Goal: Information Seeking & Learning: Learn about a topic

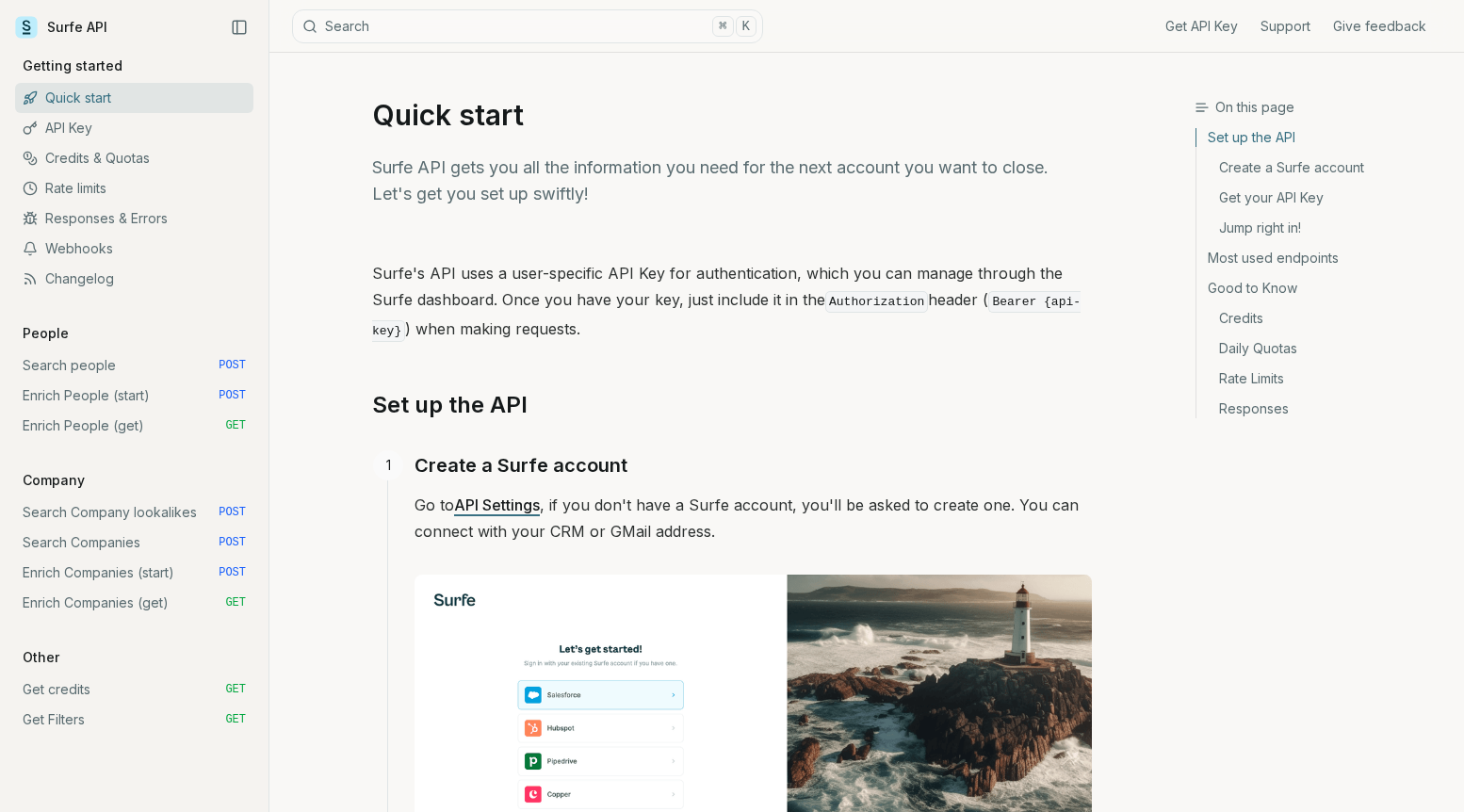
click at [109, 214] on link "Responses & Errors" at bounding box center [134, 218] width 239 height 31
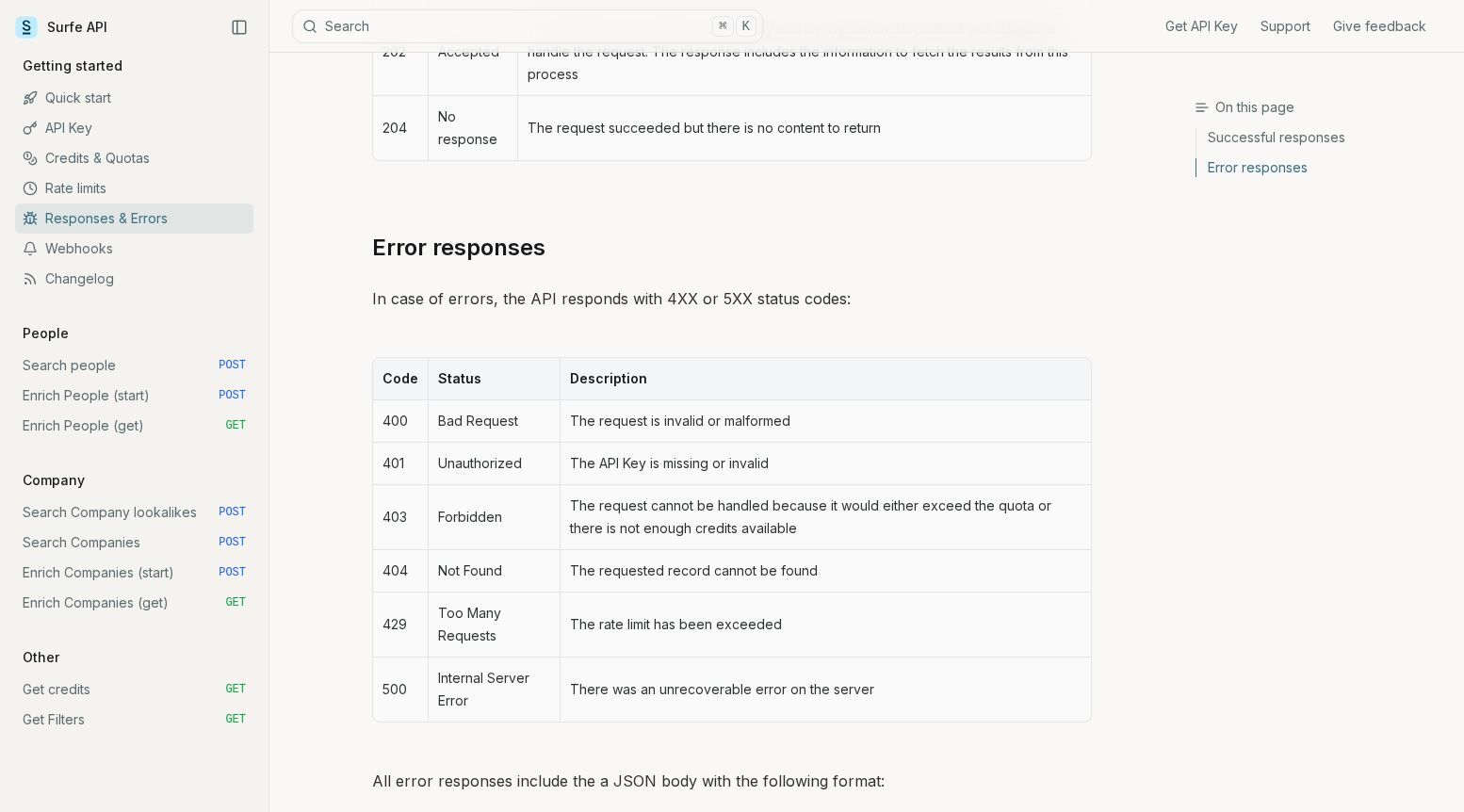
scroll to position [835, 0]
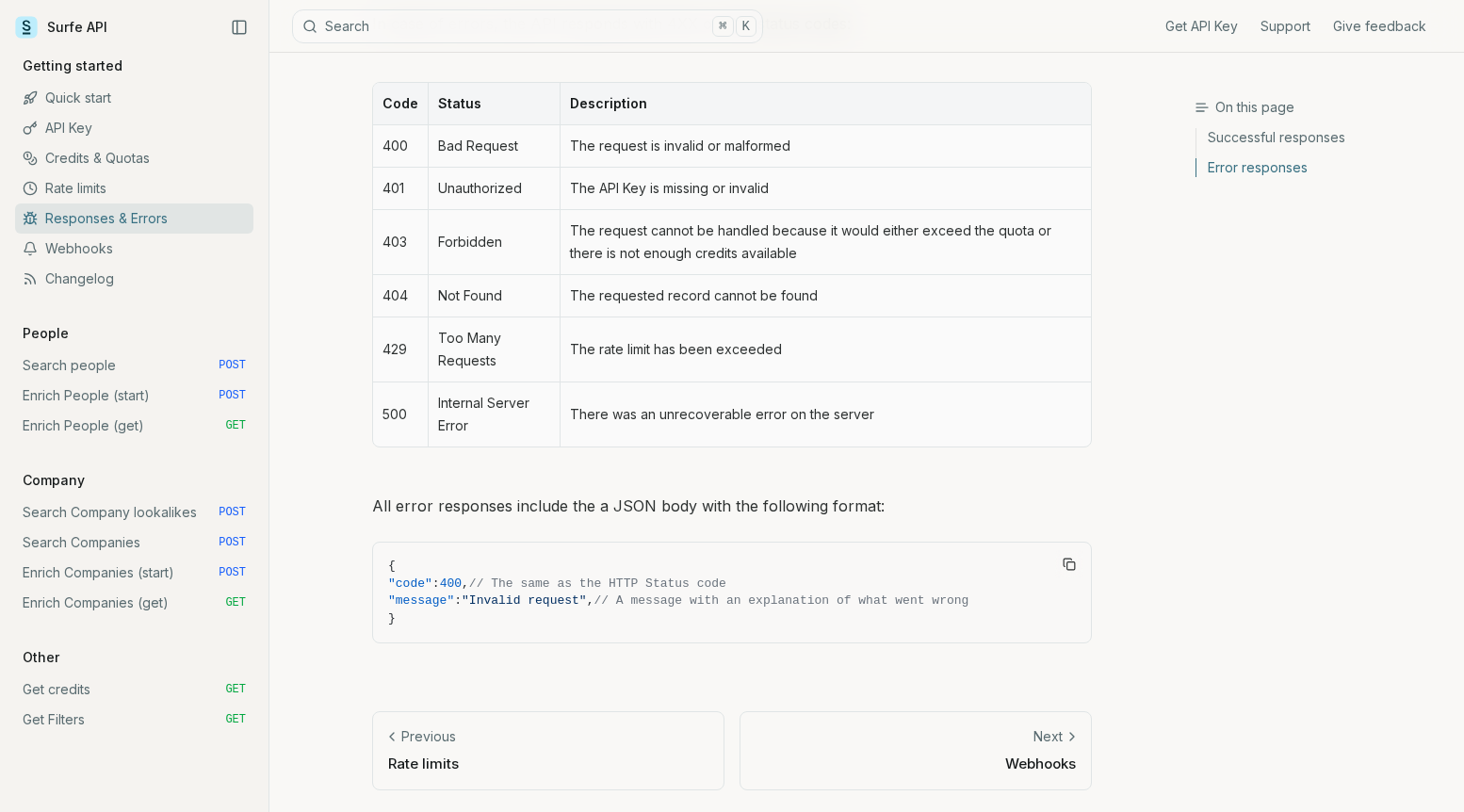
click at [93, 568] on link "Enrich Companies (start) POST" at bounding box center [134, 573] width 239 height 31
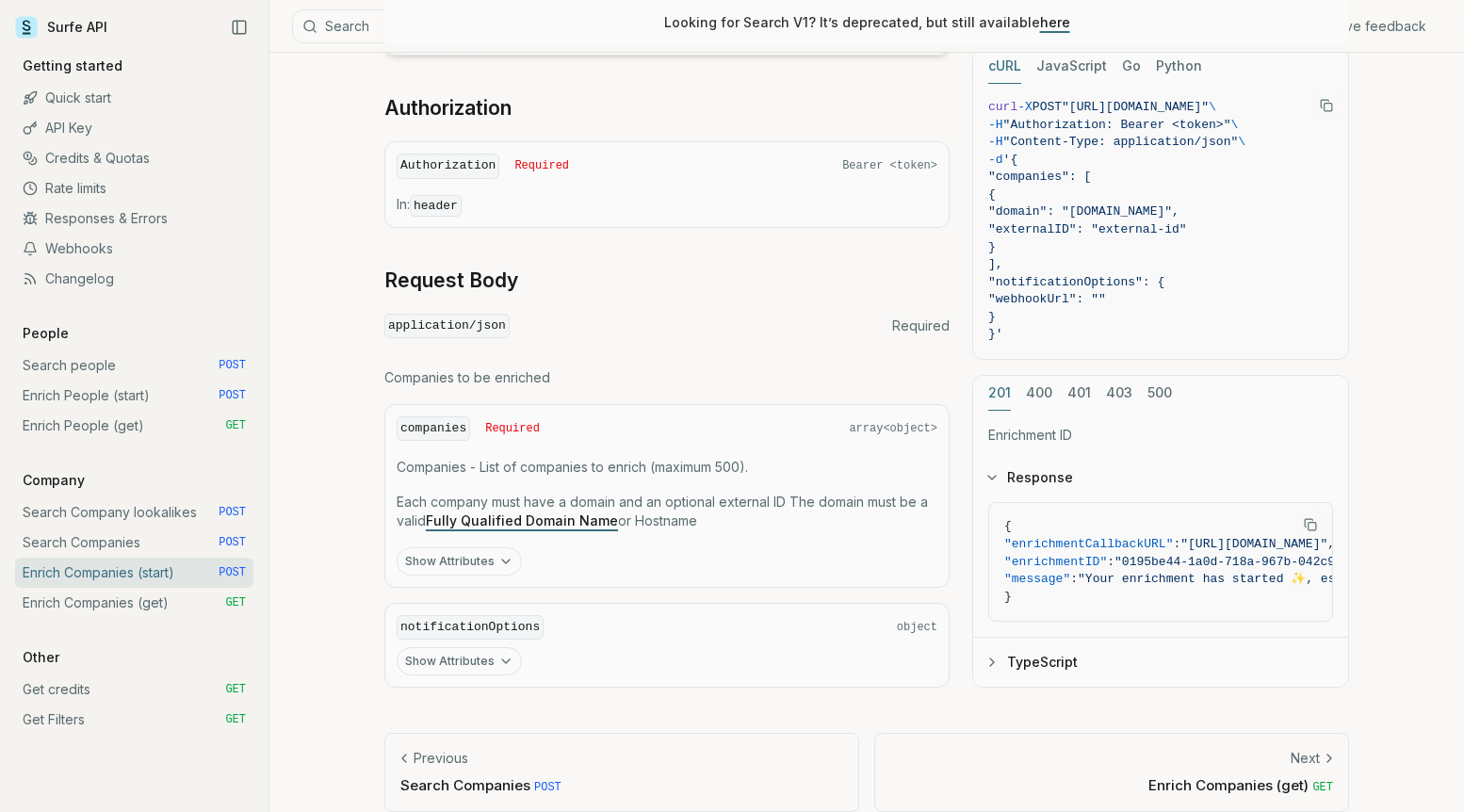
scroll to position [626, 0]
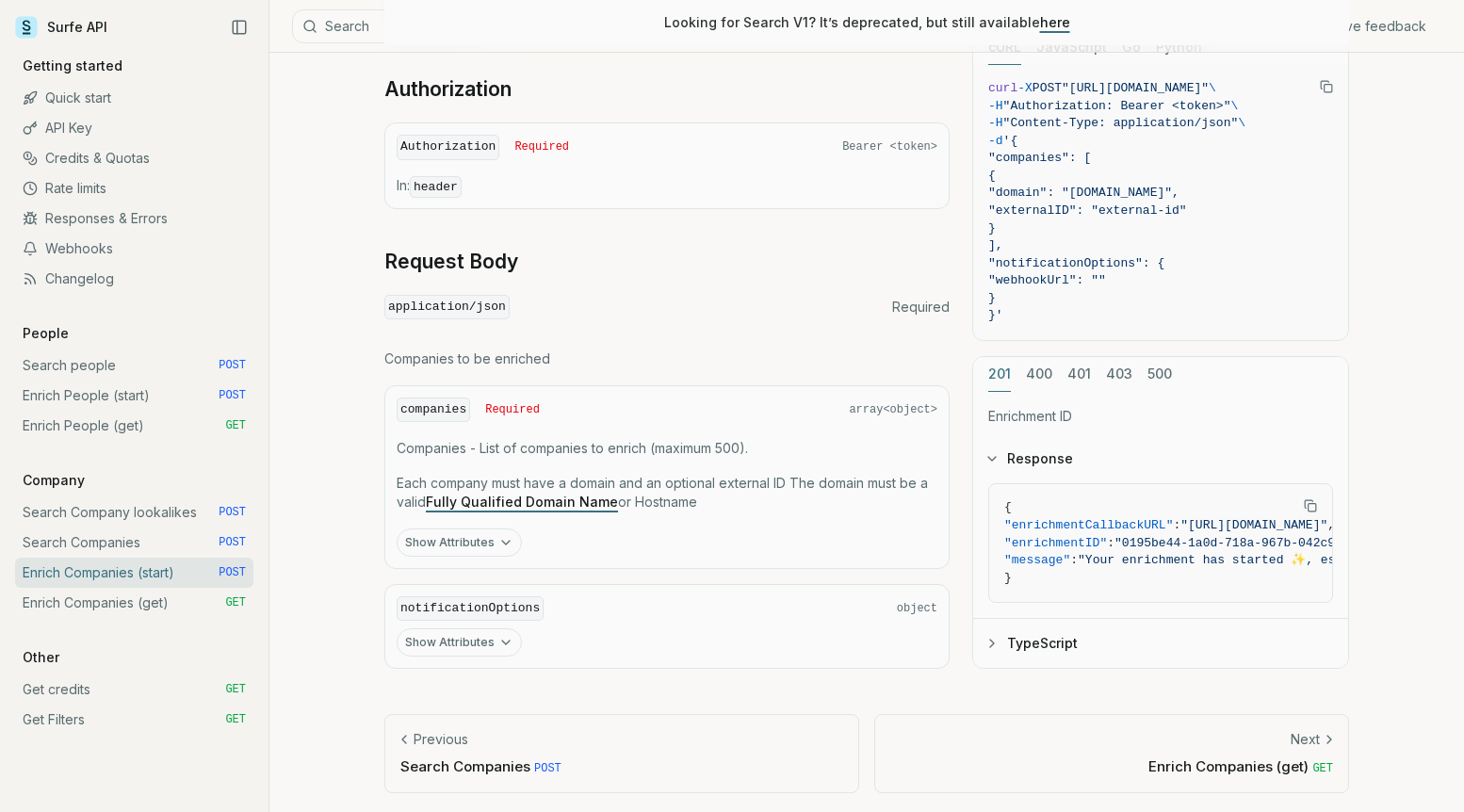
click at [500, 537] on icon "button" at bounding box center [506, 542] width 15 height 15
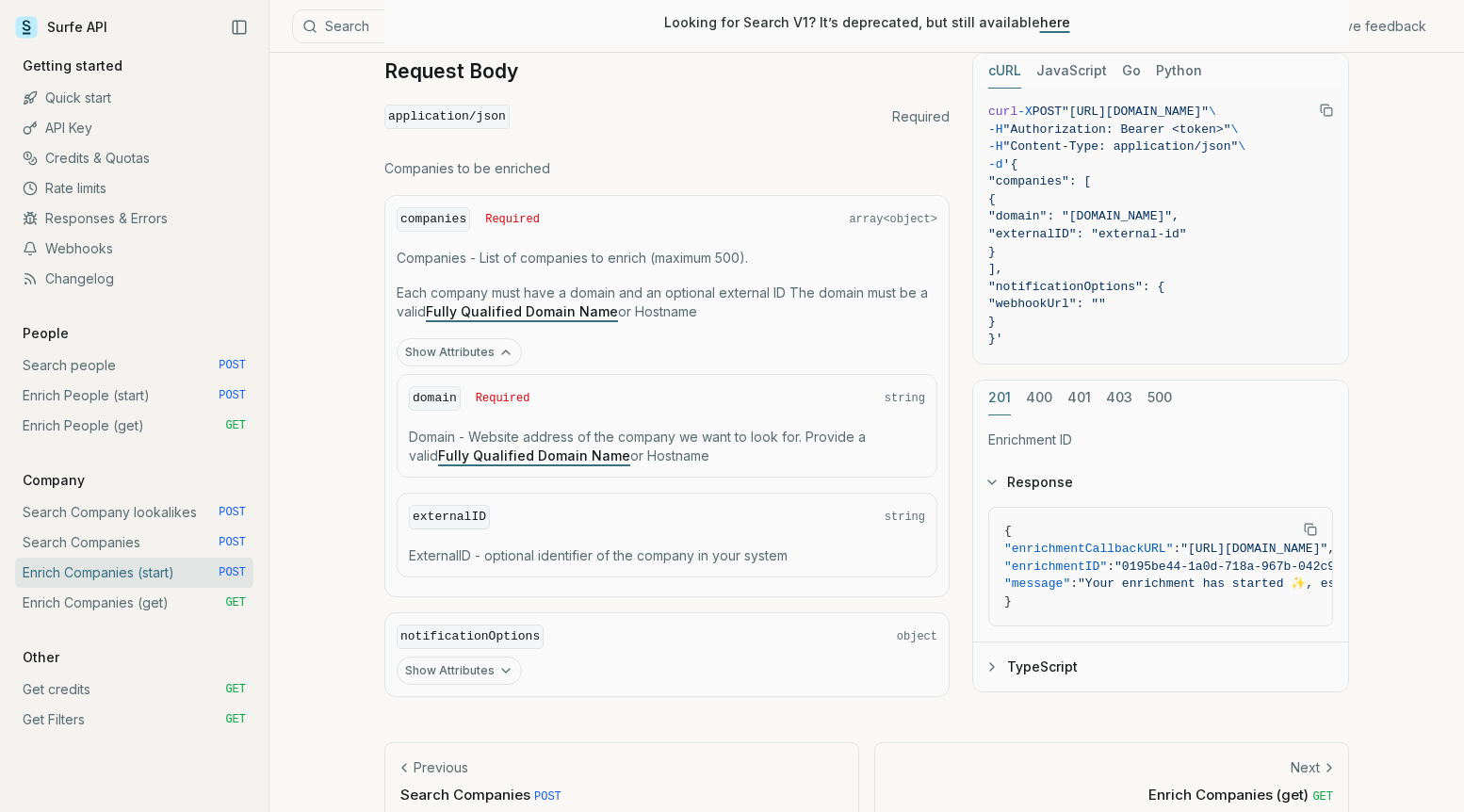
scroll to position [844, 0]
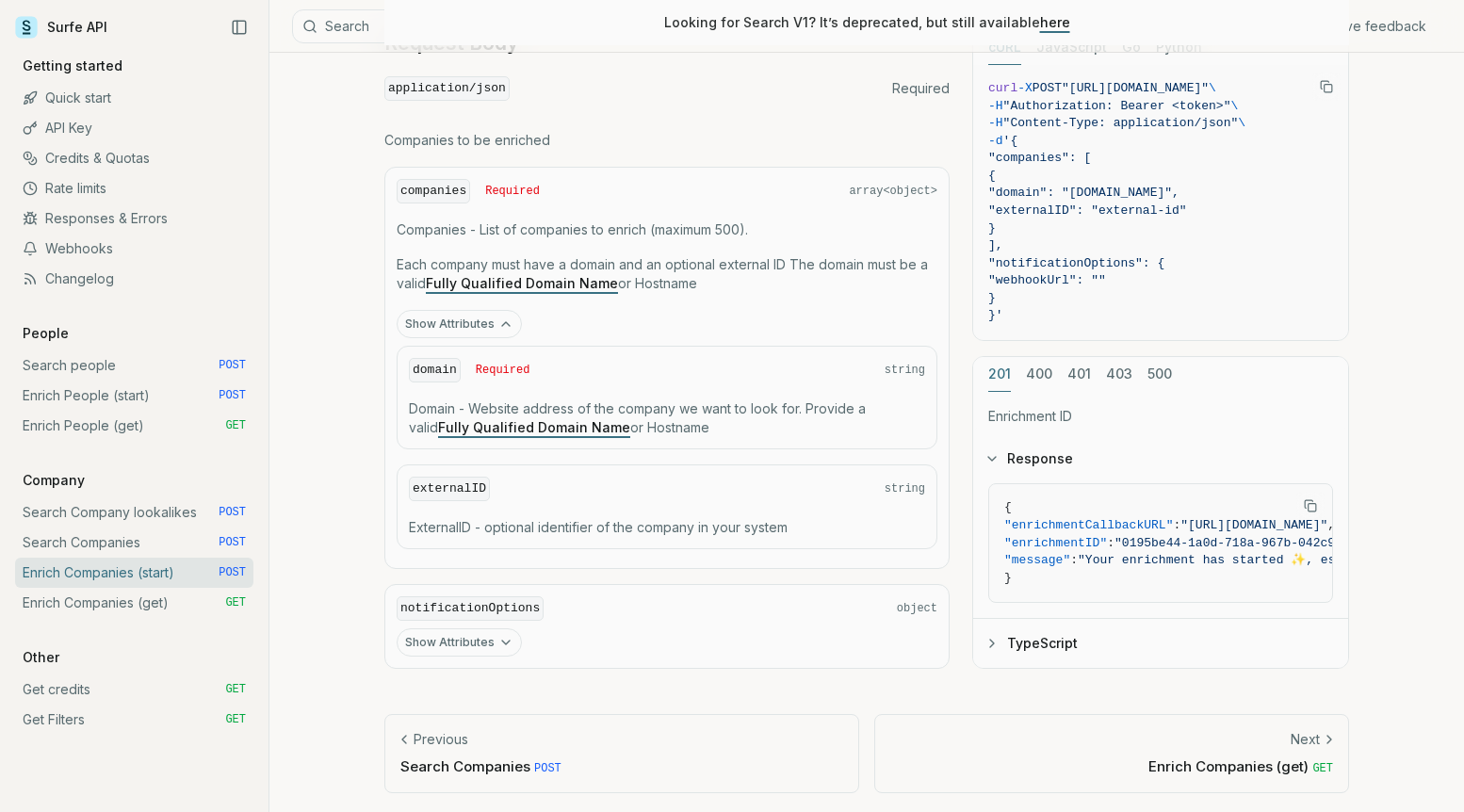
click at [504, 635] on icon "button" at bounding box center [506, 642] width 15 height 15
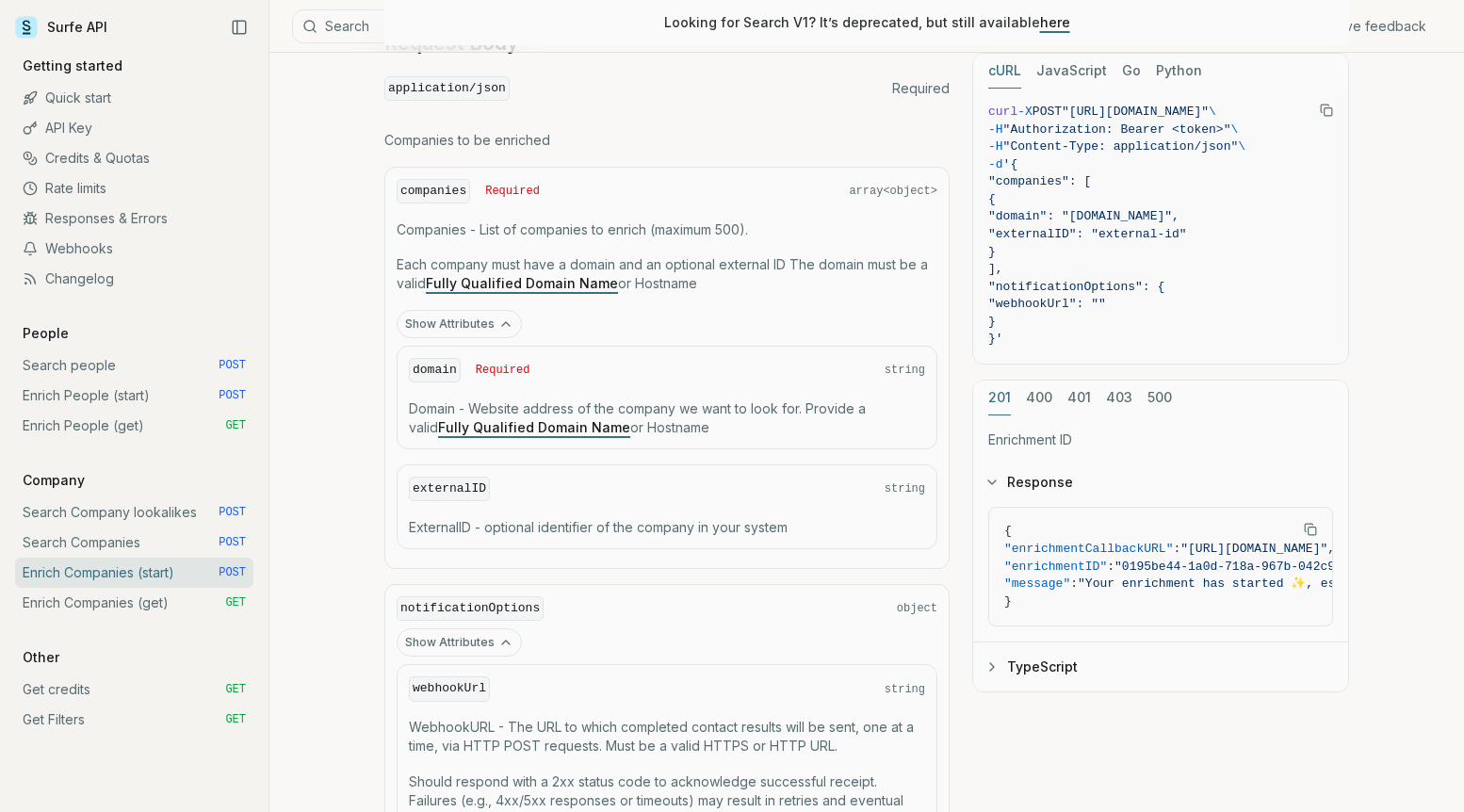
click at [504, 635] on icon "button" at bounding box center [506, 642] width 15 height 15
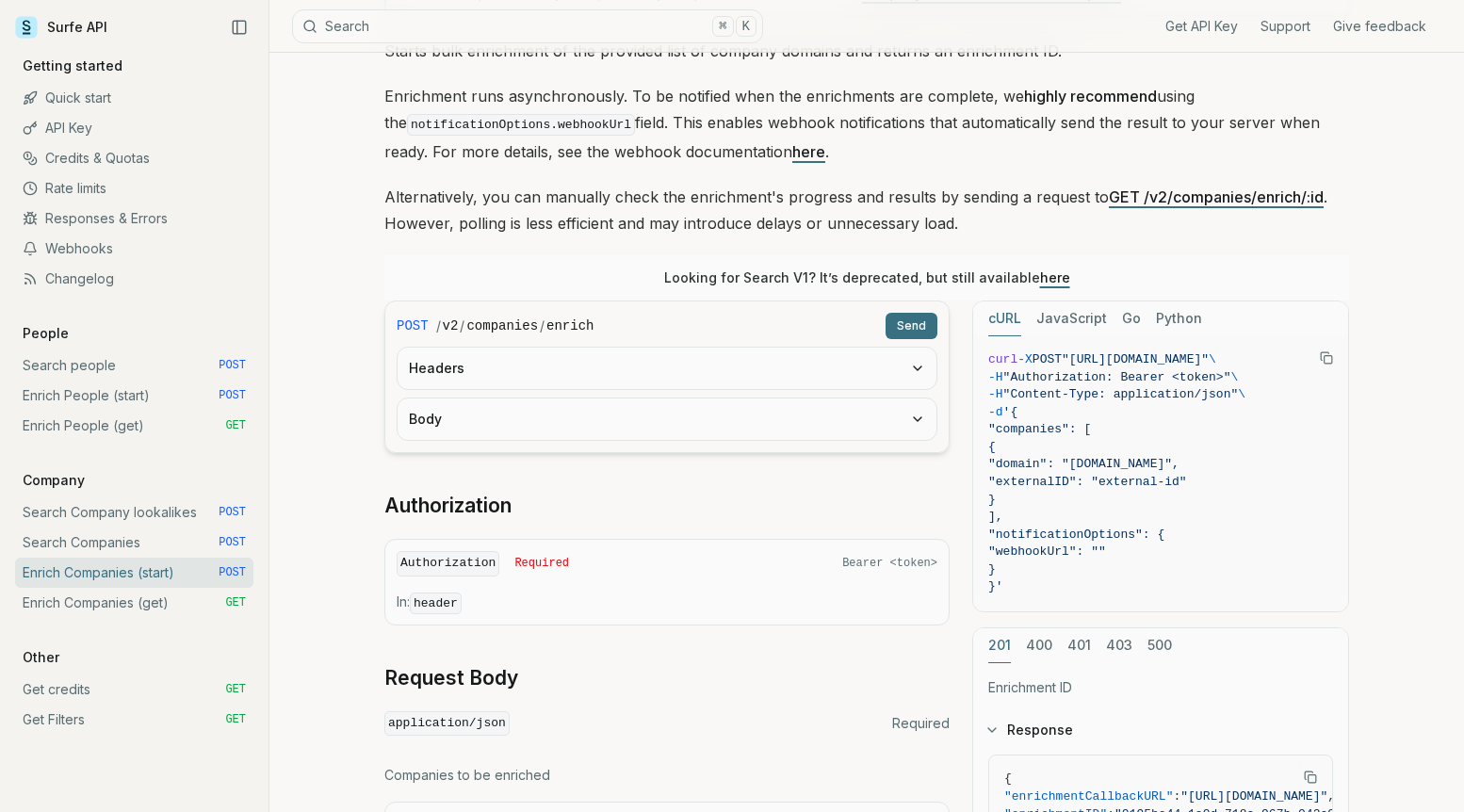
scroll to position [0, 0]
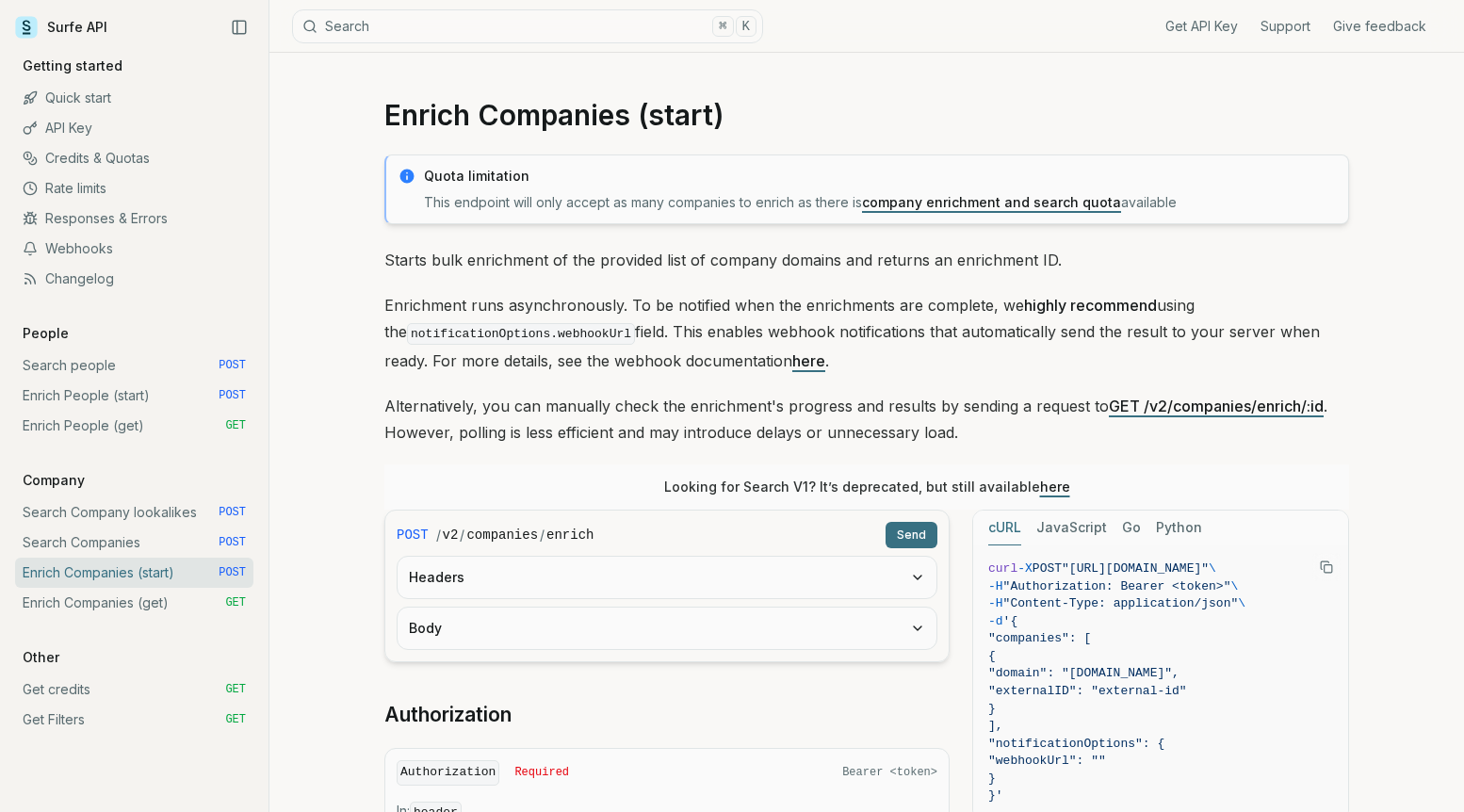
click at [74, 25] on link "Surfe API" at bounding box center [61, 27] width 93 height 29
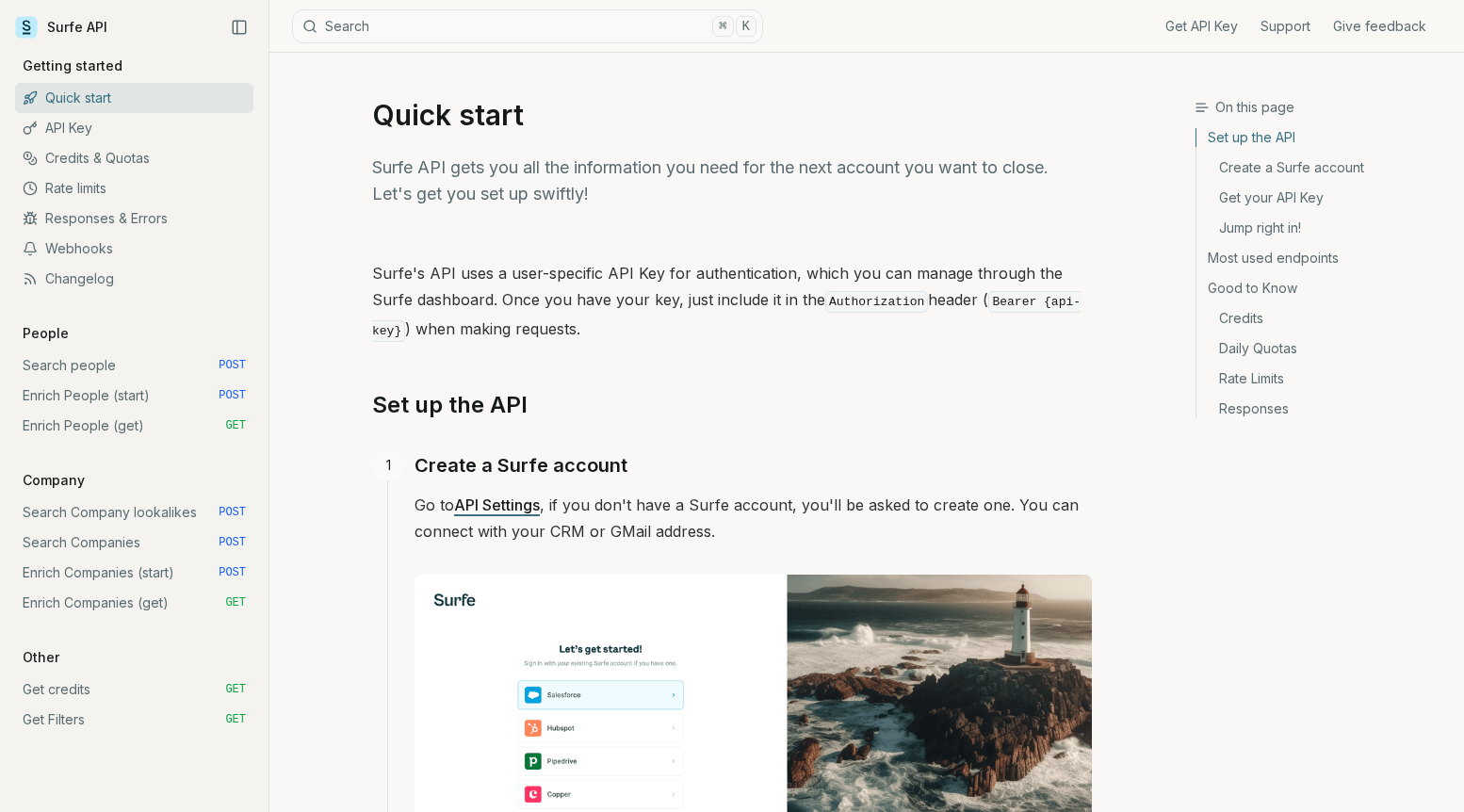
click at [54, 38] on link "Surfe API" at bounding box center [61, 27] width 93 height 29
